Goal: Information Seeking & Learning: Understand process/instructions

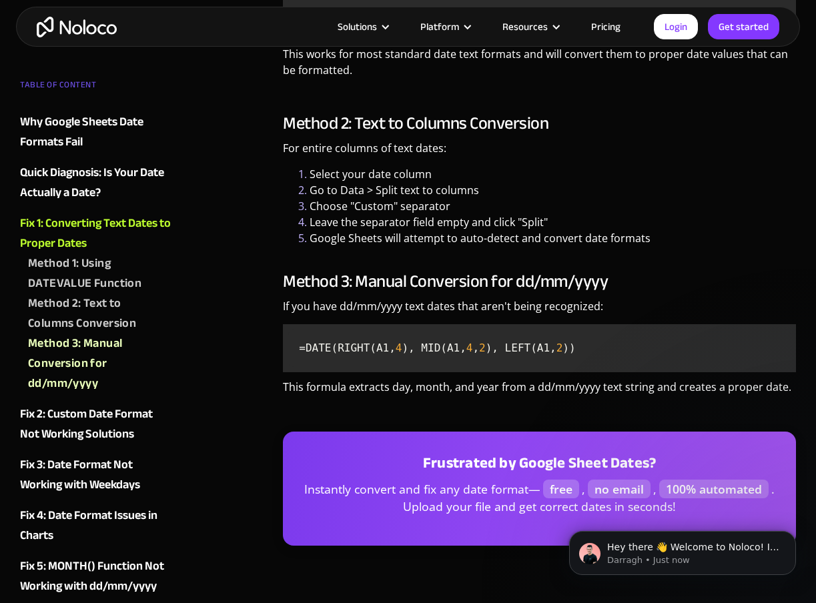
scroll to position [2410, 0]
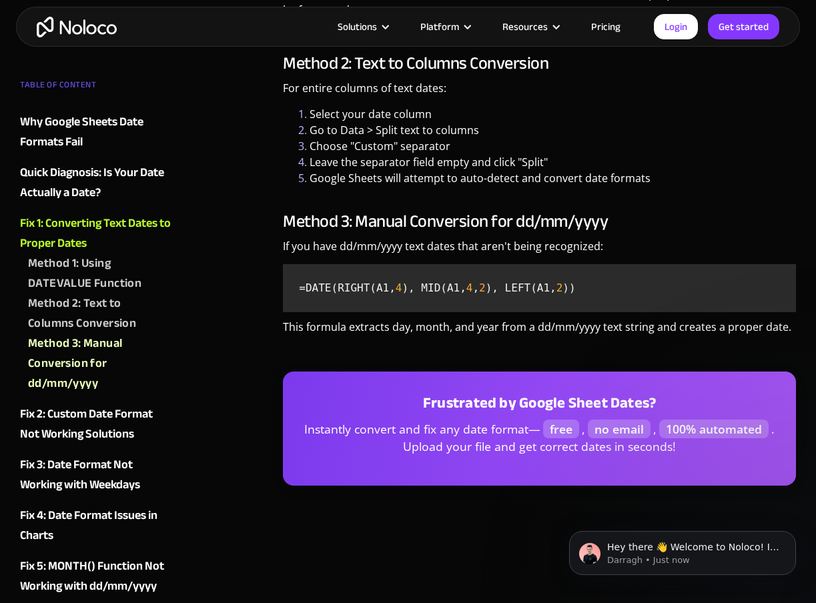
click at [23, 286] on div "Method 1: Using DATEVALUE Function" at bounding box center [92, 274] width 144 height 40
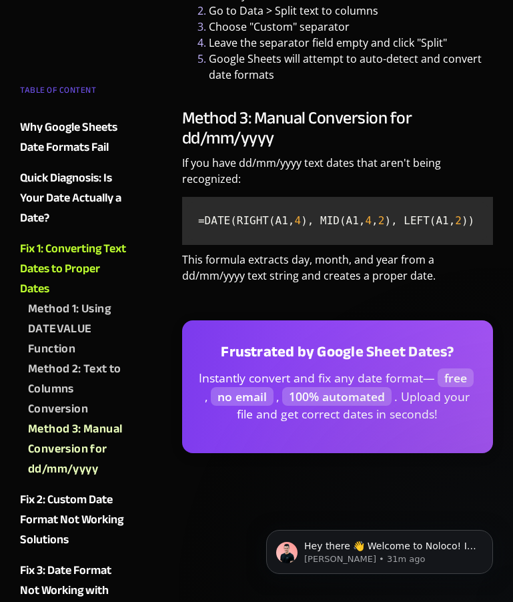
scroll to position [2619, 0]
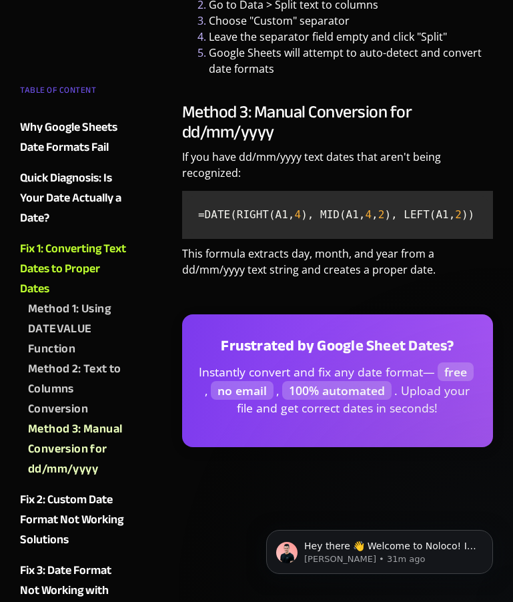
click at [61, 511] on div "Fix 2: Custom Date Format Not Working Solutions" at bounding box center [74, 520] width 108 height 60
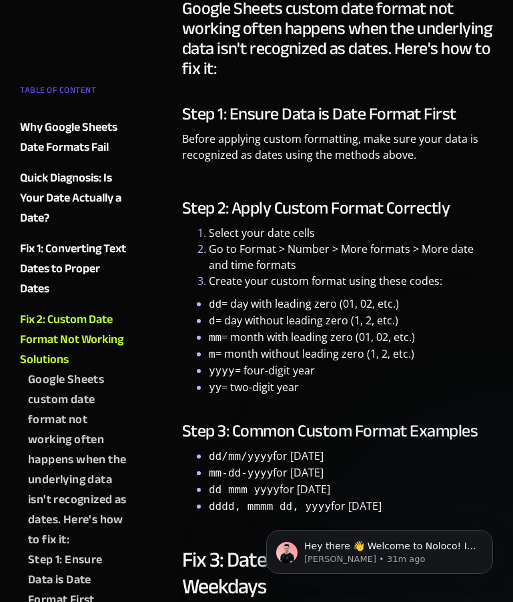
scroll to position [3640, 0]
